Goal: Task Accomplishment & Management: Use online tool/utility

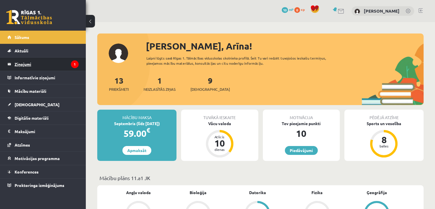
click at [53, 61] on legend "Ziņojumi 1" at bounding box center [47, 64] width 64 height 13
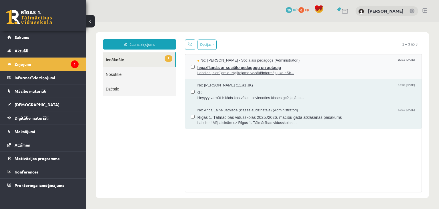
click at [209, 71] on span "Labdien, cienījamie Izfglītojamo vecāki!Informēju, ka eSk..." at bounding box center [307, 72] width 219 height 5
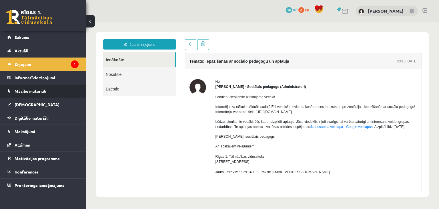
click at [18, 90] on span "Mācību materiāli" at bounding box center [31, 90] width 32 height 5
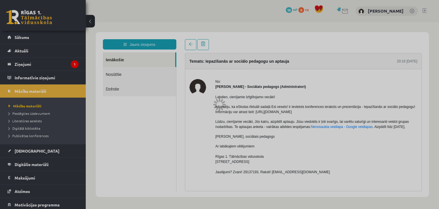
click at [29, 136] on div at bounding box center [219, 104] width 439 height 209
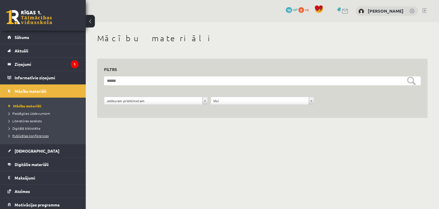
click at [35, 134] on span "Publicētas konferences" at bounding box center [29, 135] width 40 height 5
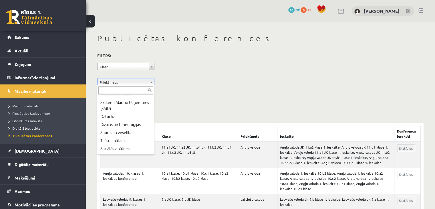
scroll to position [120, 0]
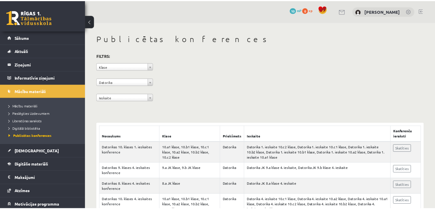
scroll to position [36, 0]
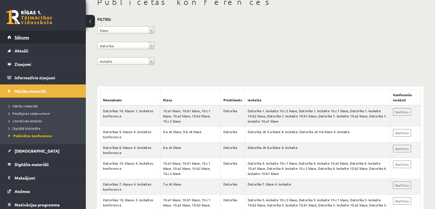
click at [23, 37] on span "Sākums" at bounding box center [22, 37] width 15 height 5
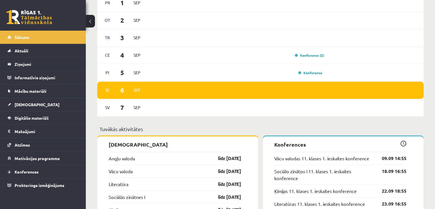
scroll to position [392, 0]
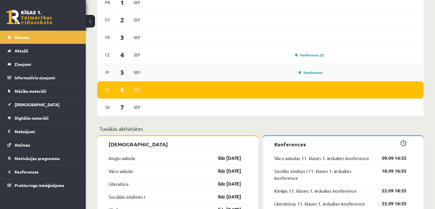
click at [304, 75] on div "Konference" at bounding box center [310, 73] width 29 height 6
click at [304, 72] on link "Konference" at bounding box center [310, 72] width 24 height 5
click at [310, 74] on link "Konference" at bounding box center [310, 72] width 24 height 5
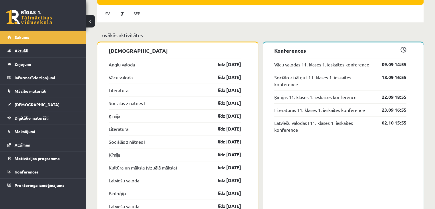
scroll to position [486, 0]
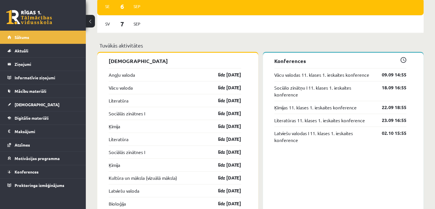
scroll to position [476, 0]
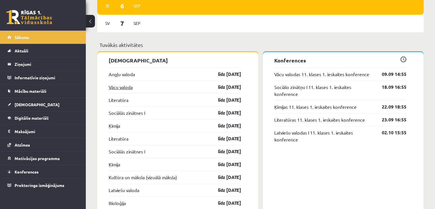
click at [122, 88] on link "Vācu valoda" at bounding box center [121, 87] width 24 height 7
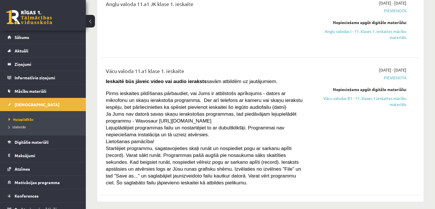
scroll to position [122, 0]
click at [375, 100] on link "Vācu valodas B1 - 11. klases 1.ieskaites mācību materiāls" at bounding box center [359, 101] width 94 height 12
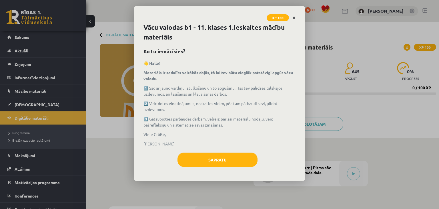
click at [294, 17] on icon "Close" at bounding box center [294, 18] width 3 height 4
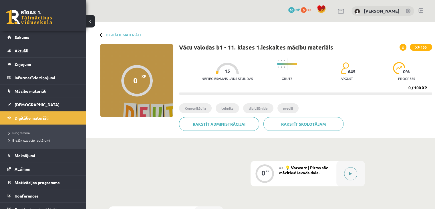
click at [350, 175] on button at bounding box center [350, 173] width 13 height 13
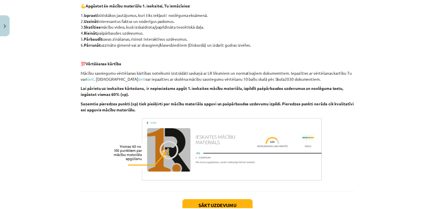
scroll to position [233, 0]
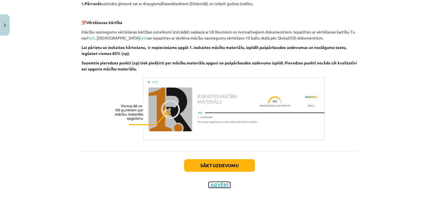
click at [221, 187] on button "Aizvērt" at bounding box center [220, 185] width 22 height 6
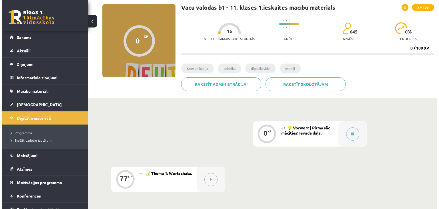
scroll to position [40, 0]
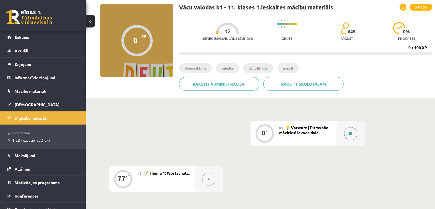
click at [352, 129] on button at bounding box center [350, 133] width 13 height 13
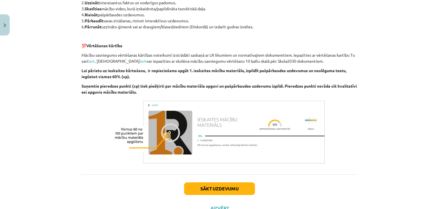
scroll to position [233, 0]
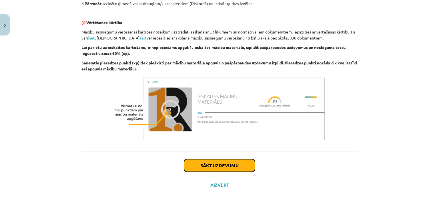
click at [191, 166] on button "Sākt uzdevumu" at bounding box center [219, 165] width 71 height 13
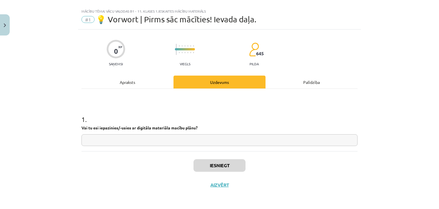
scroll to position [8, 0]
click at [171, 136] on input "text" at bounding box center [220, 140] width 276 height 12
click at [205, 80] on div "Uzdevums" at bounding box center [220, 82] width 92 height 13
click at [203, 140] on input "text" at bounding box center [220, 140] width 276 height 12
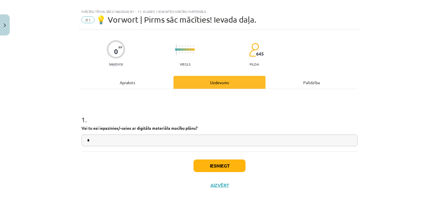
type input "*"
type input "**"
click at [209, 166] on button "Iesniegt" at bounding box center [220, 165] width 52 height 13
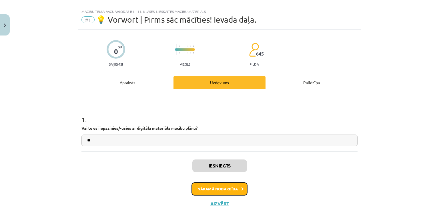
click at [205, 183] on button "Nākamā nodarbība" at bounding box center [220, 188] width 56 height 13
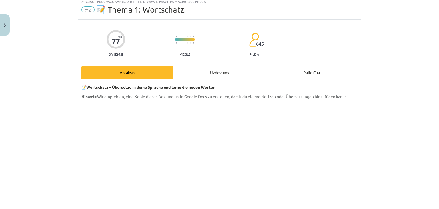
scroll to position [18, 0]
click at [216, 71] on div "Uzdevums" at bounding box center [220, 72] width 92 height 13
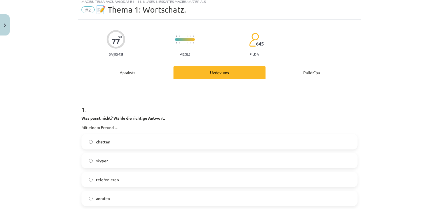
scroll to position [14, 0]
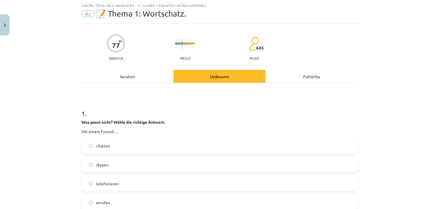
click at [120, 74] on div "Apraksts" at bounding box center [128, 76] width 92 height 13
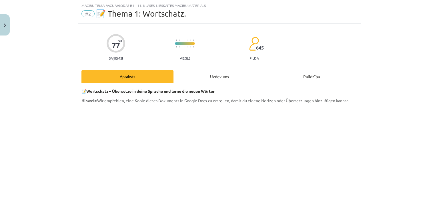
click at [208, 78] on div "Uzdevums" at bounding box center [220, 76] width 92 height 13
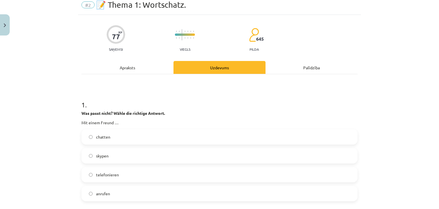
scroll to position [23, 0]
click at [120, 69] on div "Apraksts" at bounding box center [128, 68] width 92 height 13
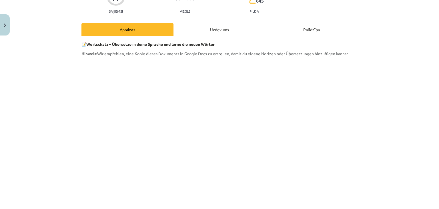
scroll to position [0, 0]
